Goal: Find specific page/section: Find specific page/section

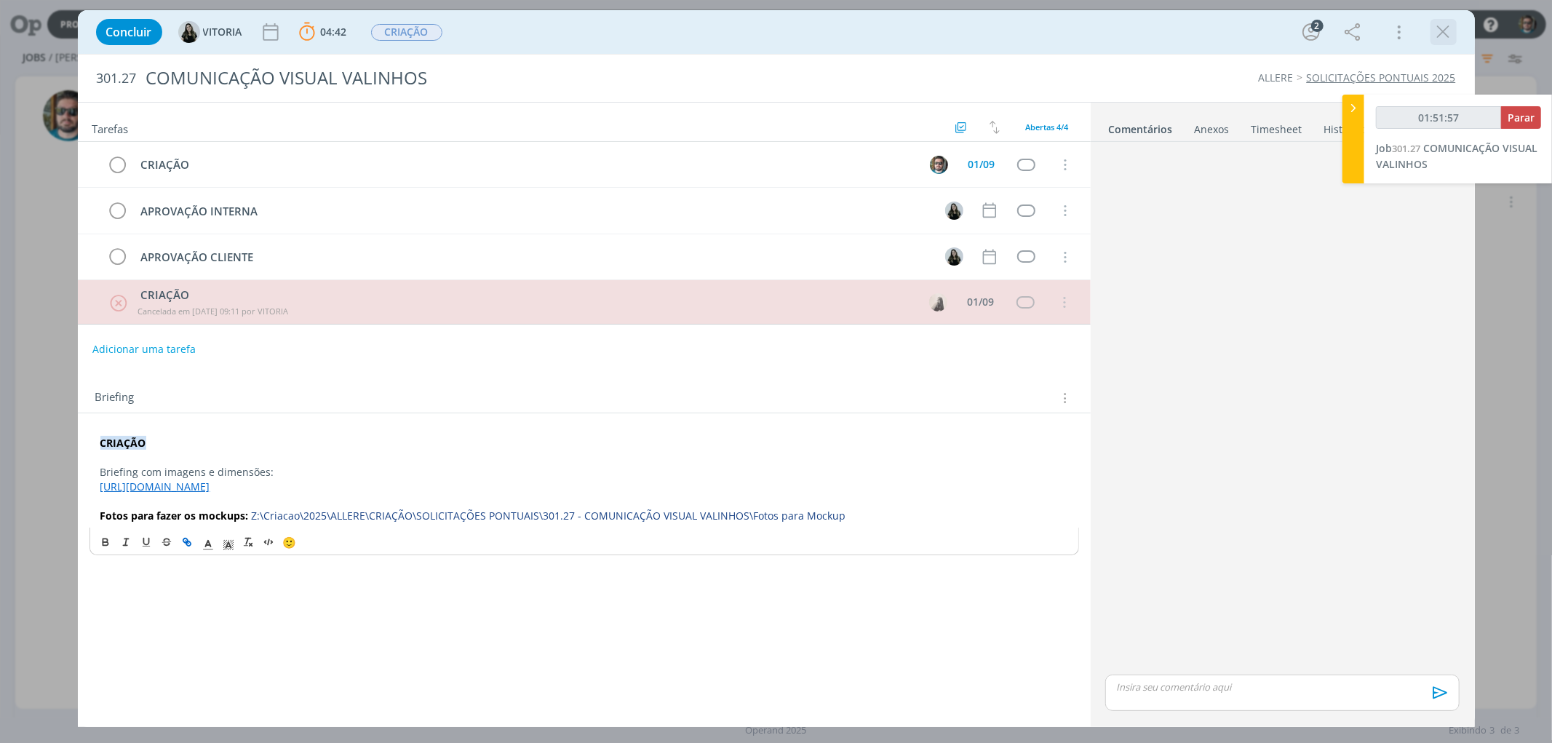
type input "01:51:58"
click at [1528, 111] on span "Parar" at bounding box center [1521, 118] width 27 height 14
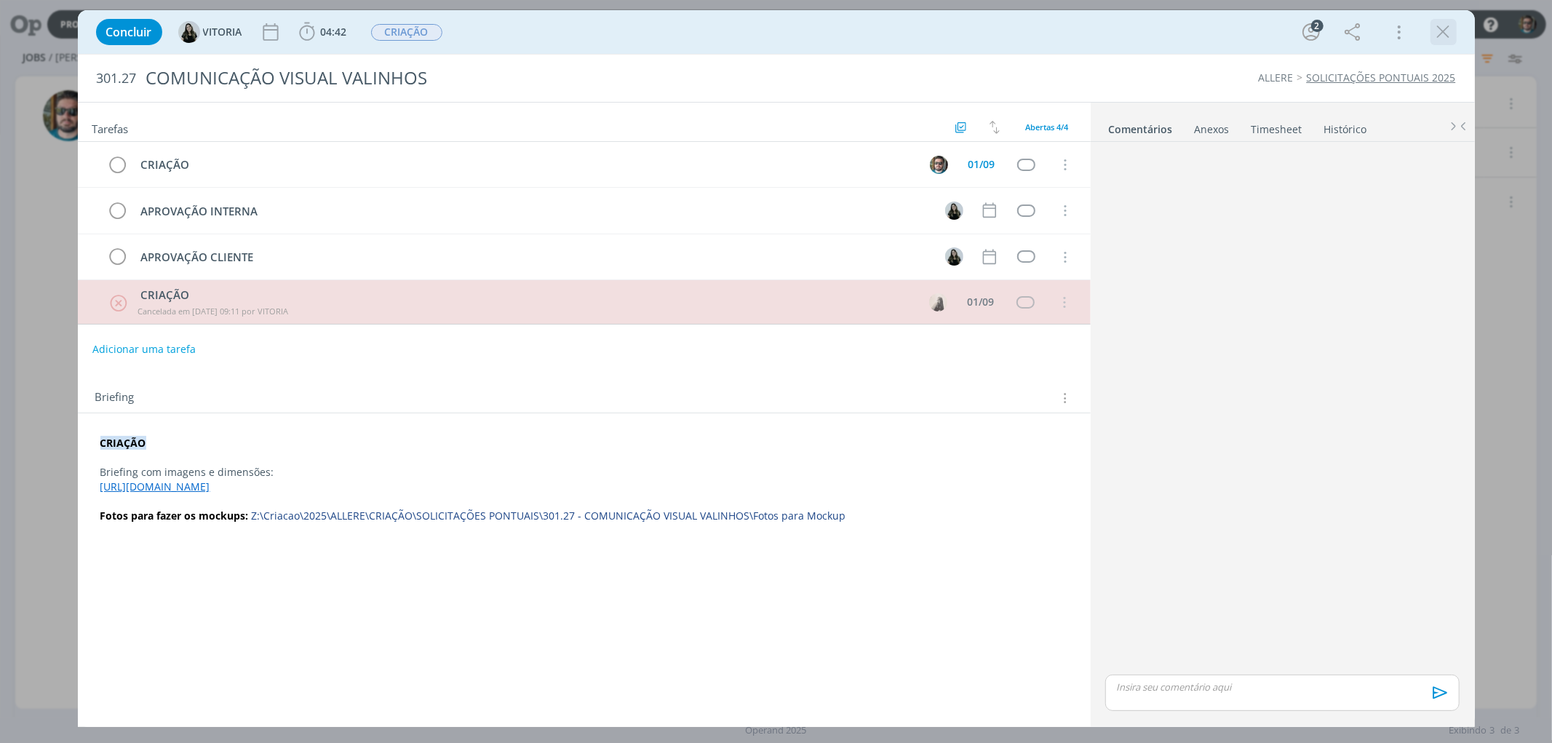
click at [1442, 35] on icon "dialog" at bounding box center [1444, 32] width 22 height 22
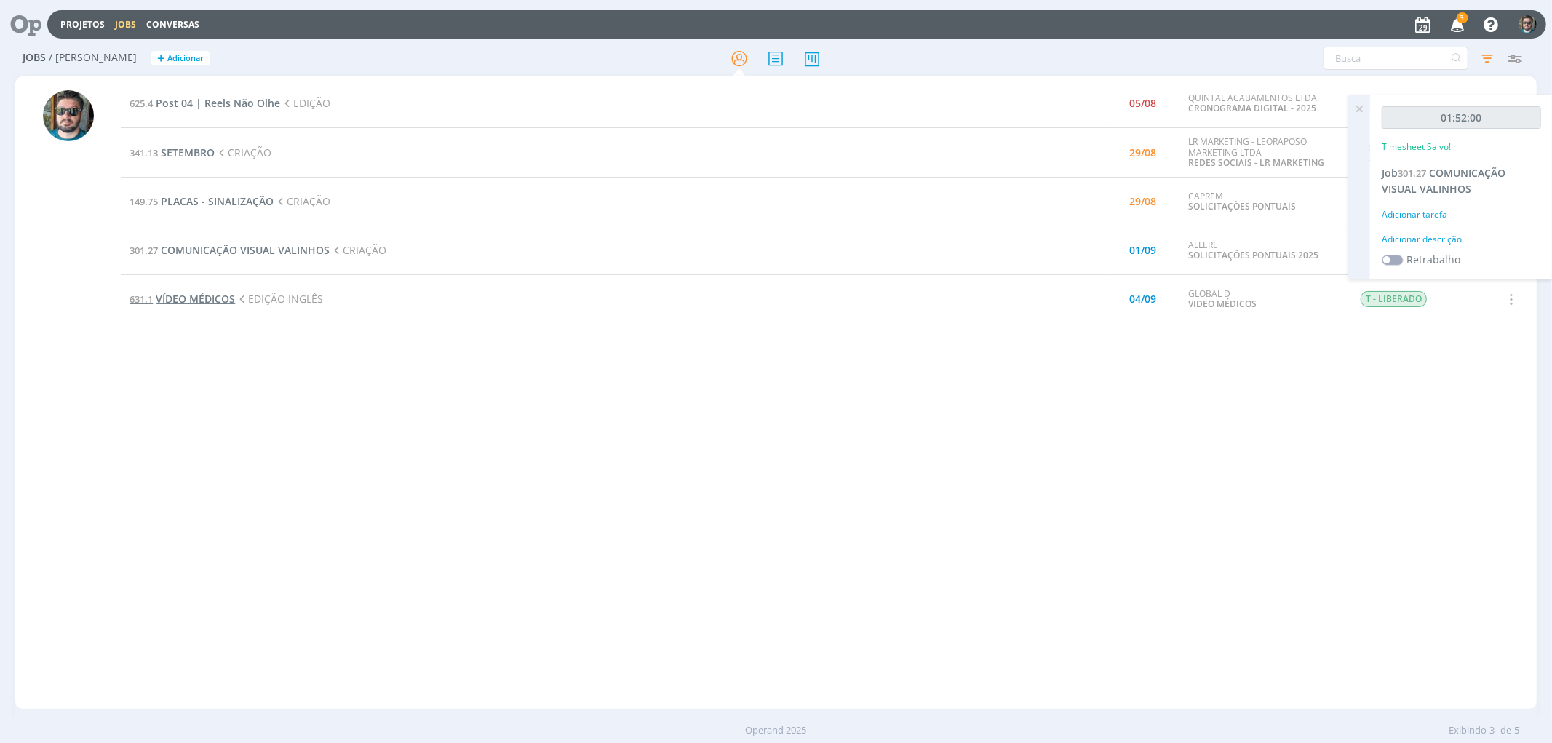
click at [205, 304] on span "VÍDEO MÉDICOS" at bounding box center [195, 299] width 79 height 14
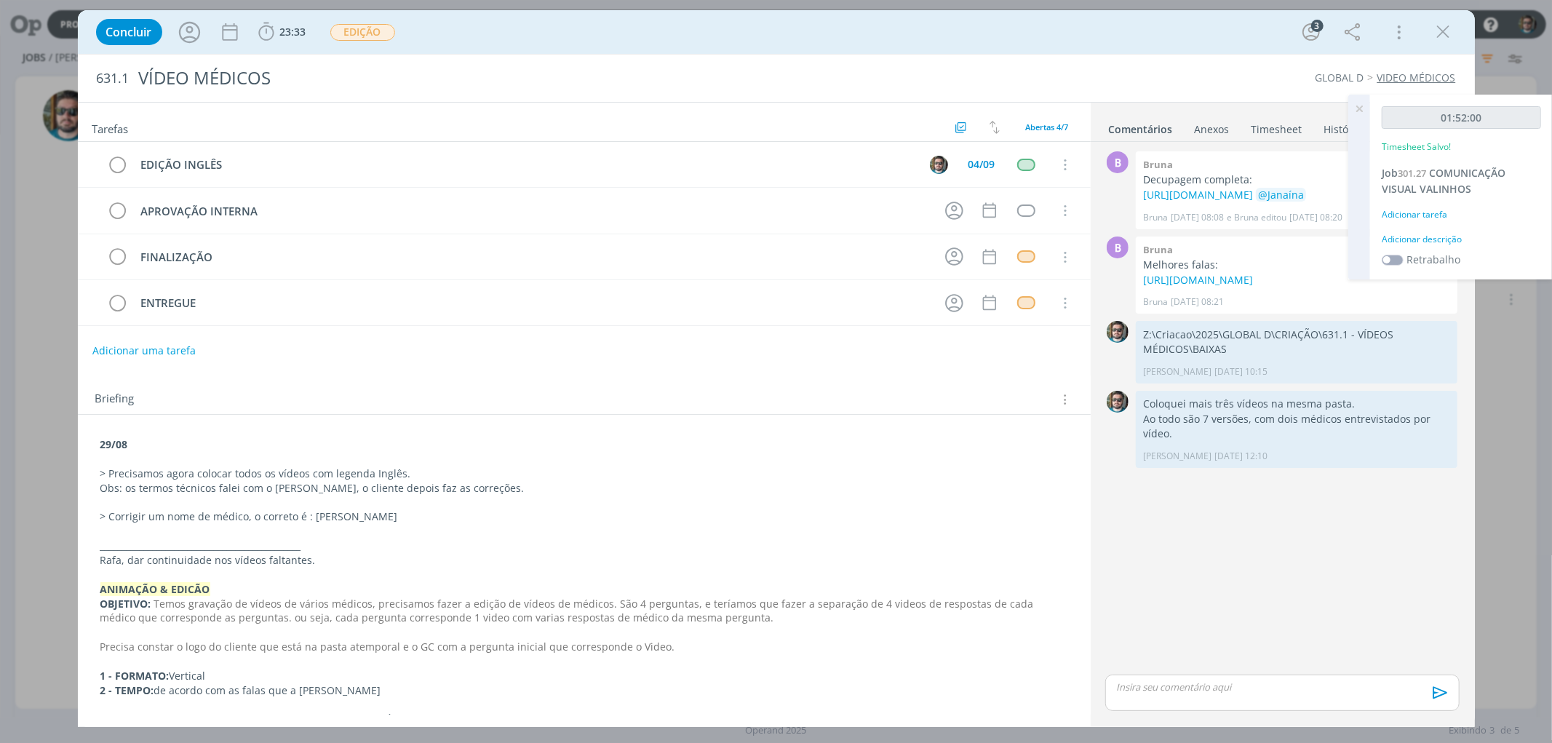
drag, startPoint x: 1451, startPoint y: 29, endPoint x: 1409, endPoint y: 67, distance: 56.7
click at [1451, 30] on icon "dialog" at bounding box center [1444, 32] width 22 height 22
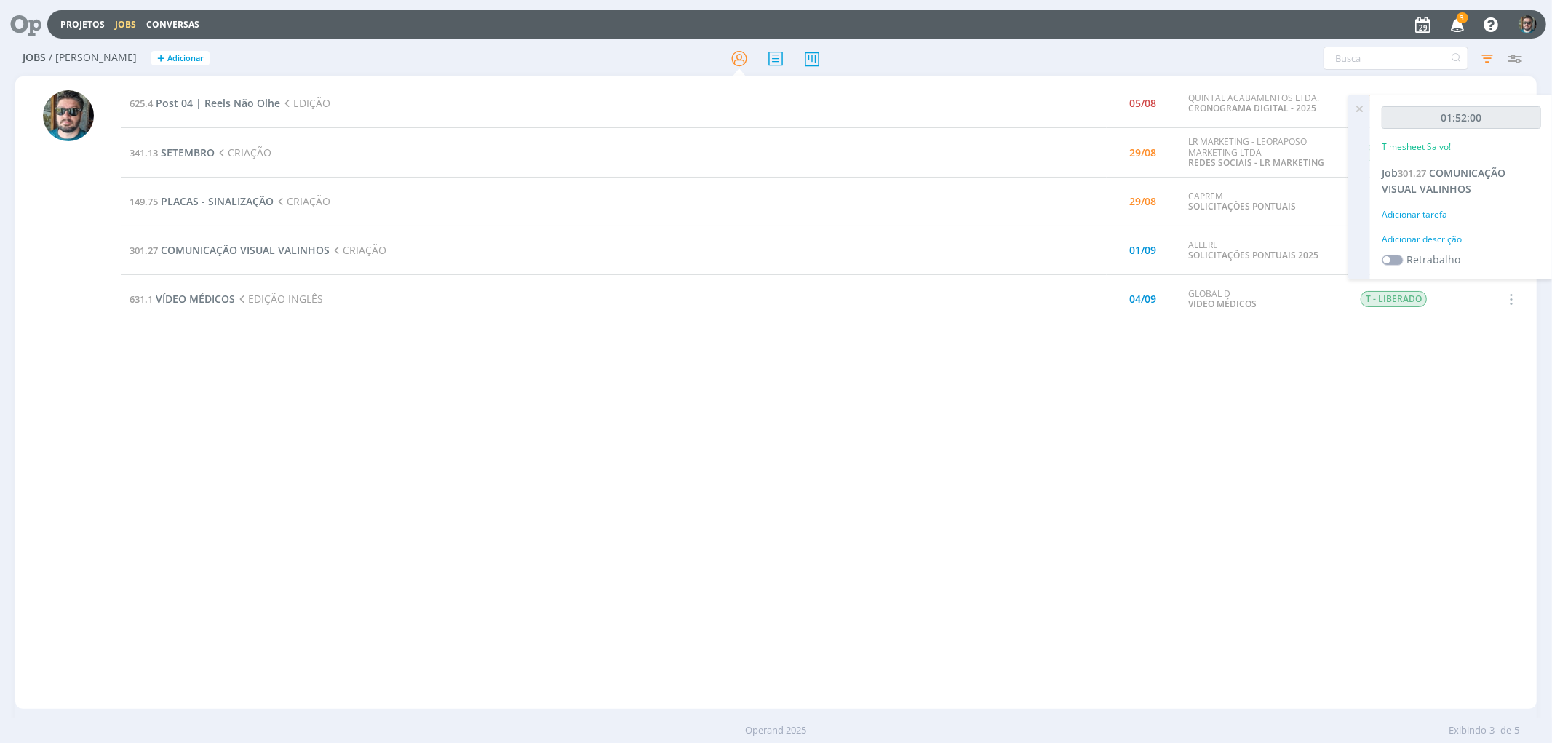
click at [398, 458] on div "625.4 Post 04 | Reels Não Olhe EDIÇÃO 05/08 QUINTAL ACABAMENTOS LTDA. CRONOGRAM…" at bounding box center [828, 392] width 1415 height 626
drag, startPoint x: 383, startPoint y: 469, endPoint x: 375, endPoint y: 482, distance: 15.3
click at [383, 474] on div "625.4 Post 04 | Reels Não Olhe EDIÇÃO 05/08 QUINTAL ACABAMENTOS LTDA. CRONOGRAM…" at bounding box center [828, 392] width 1415 height 626
click at [1459, 25] on icon "button" at bounding box center [1457, 24] width 25 height 25
